Goal: Learn about a topic

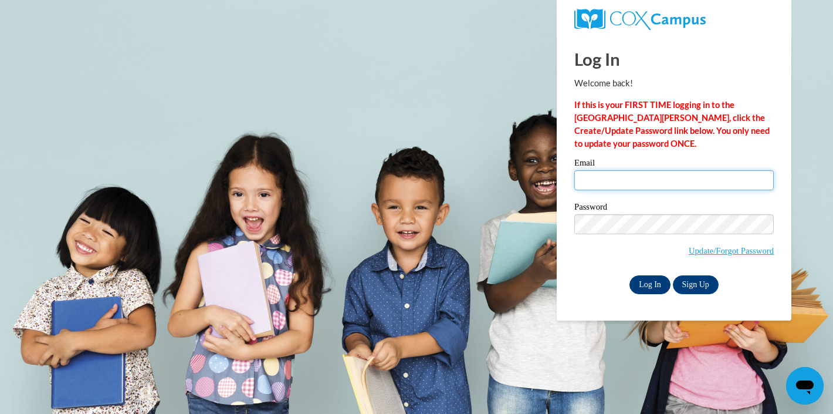
type input "logan.okita@k12.hi.us"
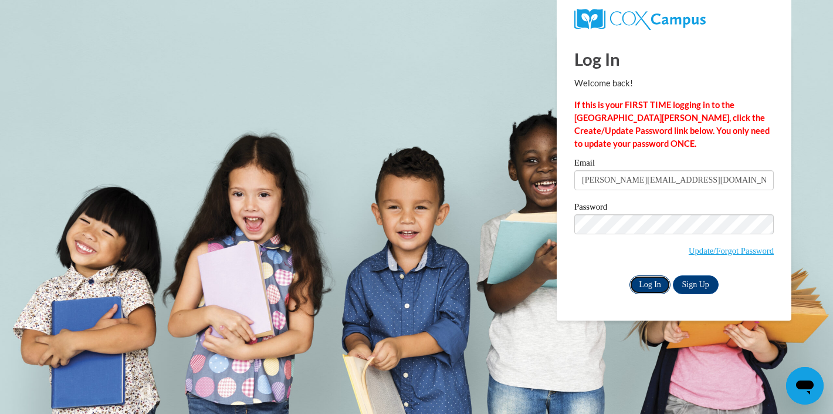
click at [648, 291] on input "Log In" at bounding box center [650, 284] width 41 height 19
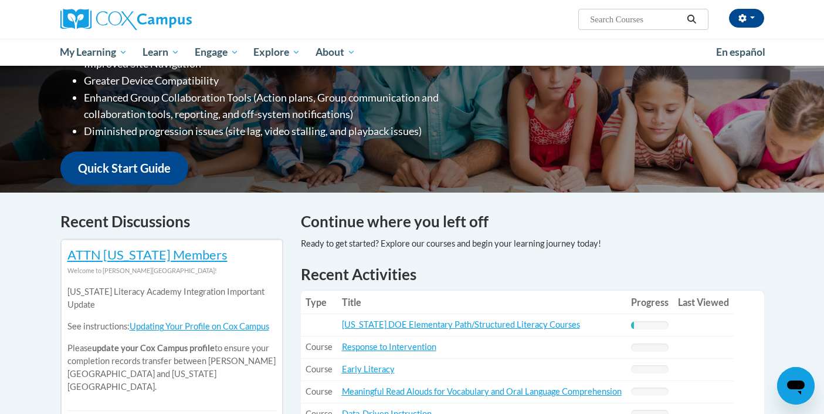
scroll to position [303, 0]
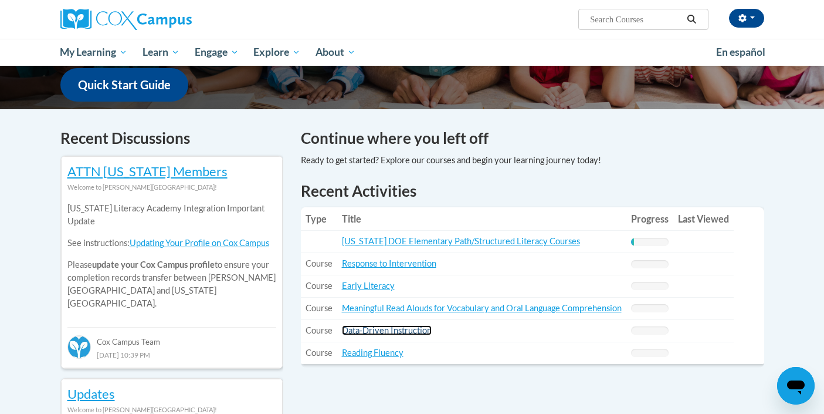
click at [388, 332] on link "Data-Driven Instruction" at bounding box center [387, 330] width 90 height 10
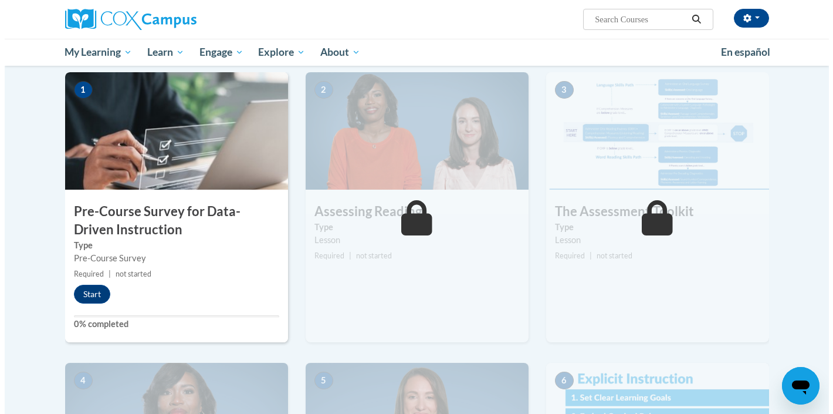
scroll to position [241, 0]
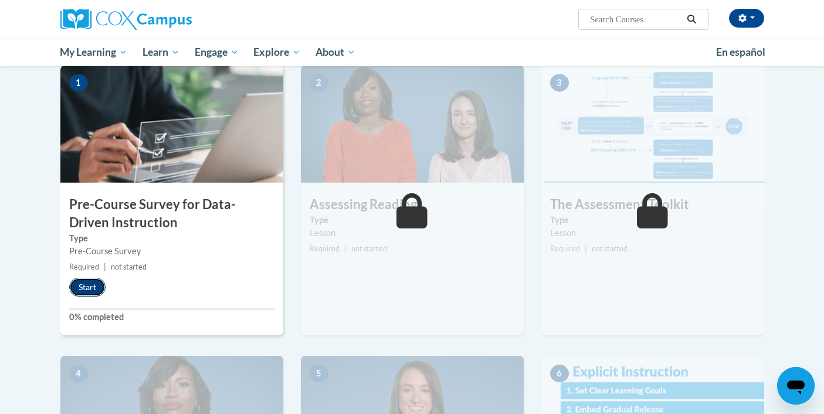
click at [90, 290] on button "Start" at bounding box center [87, 287] width 36 height 19
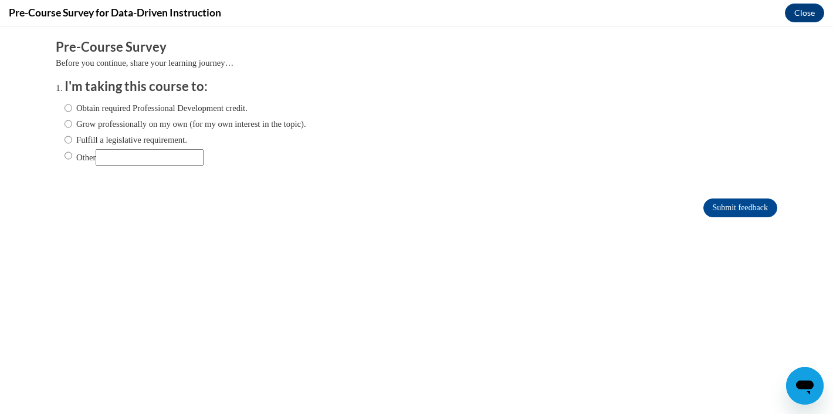
scroll to position [0, 0]
click at [138, 128] on label "Grow professionally on my own (for my own interest in the topic)." at bounding box center [186, 123] width 242 height 13
click at [72, 128] on input "Grow professionally on my own (for my own interest in the topic)." at bounding box center [69, 123] width 8 height 13
radio input "true"
click at [114, 158] on input "Other" at bounding box center [150, 157] width 108 height 16
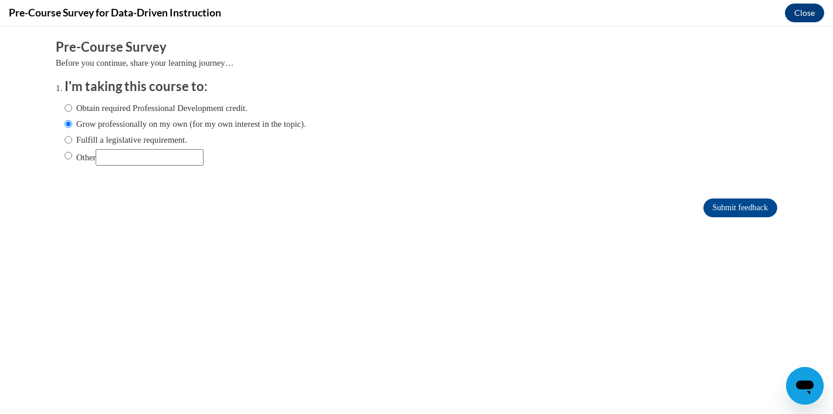
click at [80, 157] on label "Other" at bounding box center [134, 157] width 139 height 16
click at [72, 157] on input "Other" at bounding box center [69, 155] width 8 height 13
radio input "true"
click at [127, 159] on input "Other" at bounding box center [150, 157] width 108 height 16
type input "C"
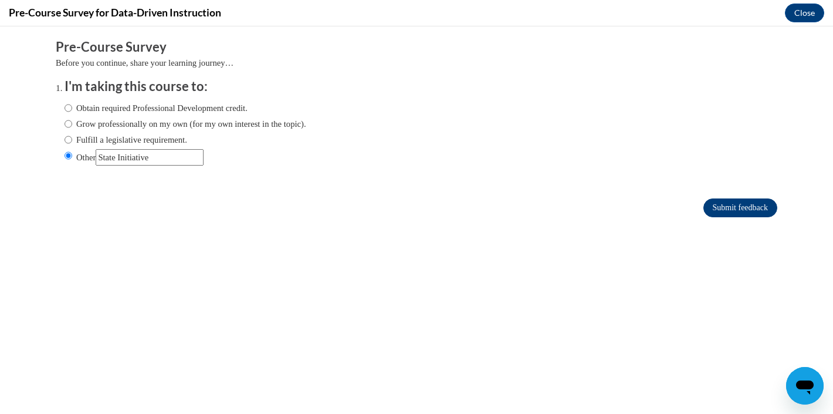
type input "State Initiative"
click at [719, 206] on input "Submit feedback" at bounding box center [741, 207] width 74 height 19
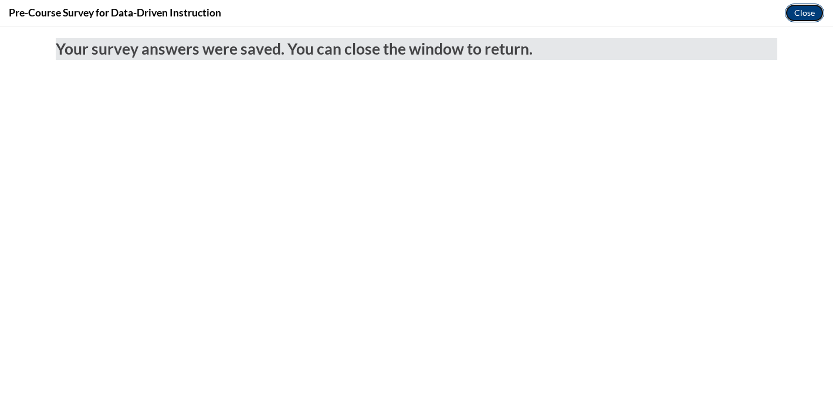
click at [800, 13] on button "Close" at bounding box center [804, 13] width 39 height 19
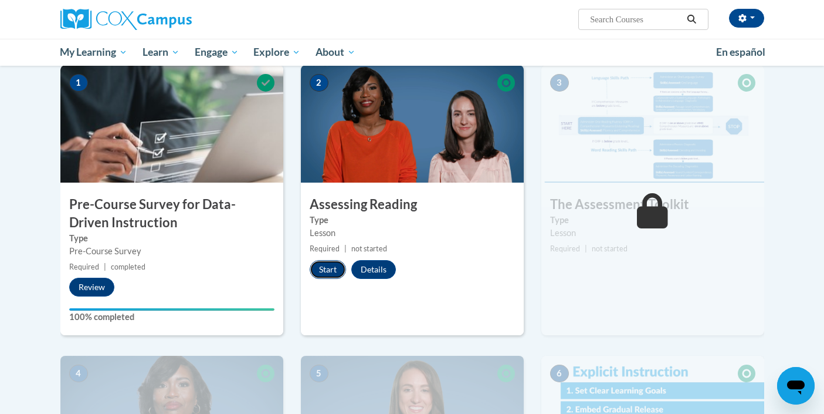
click at [333, 269] on button "Start" at bounding box center [328, 269] width 36 height 19
